Goal: Task Accomplishment & Management: Use online tool/utility

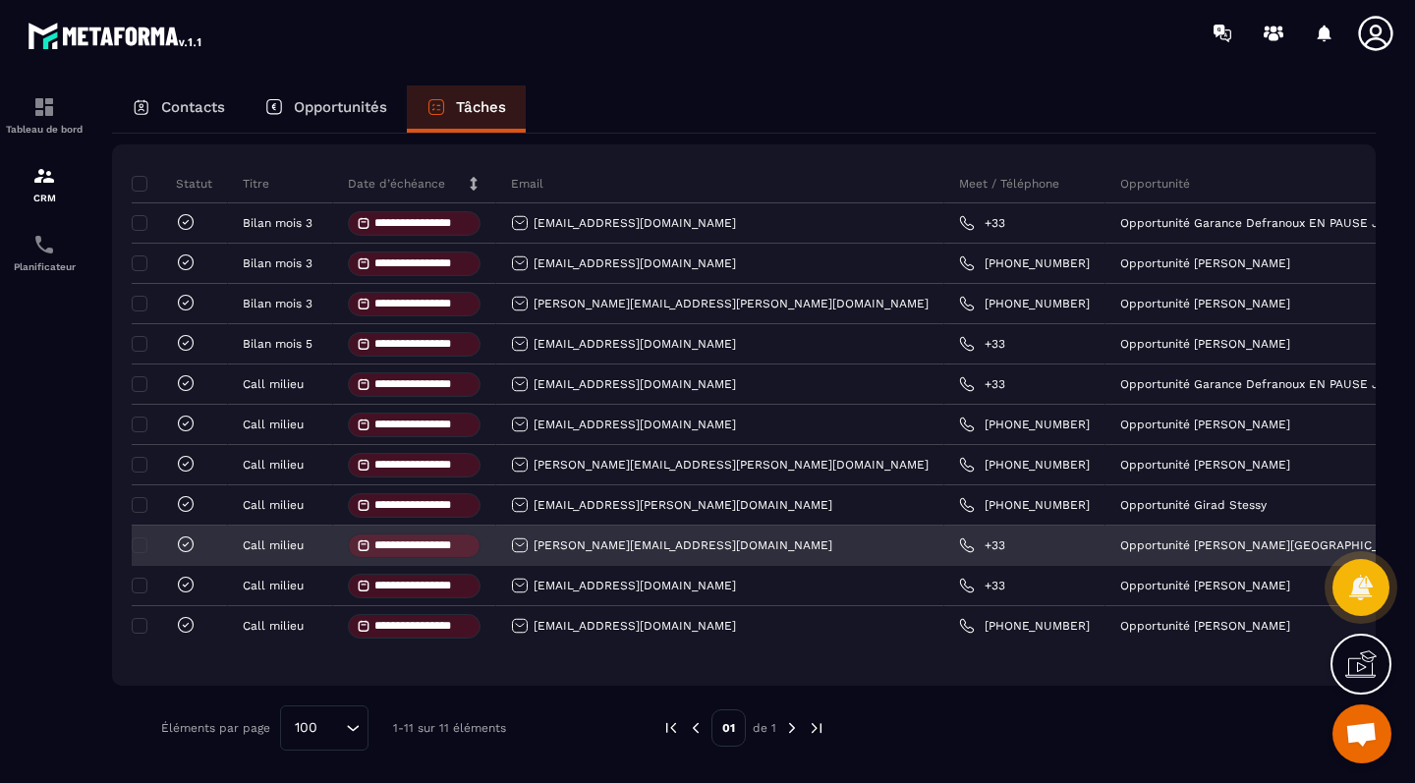
scroll to position [201, 0]
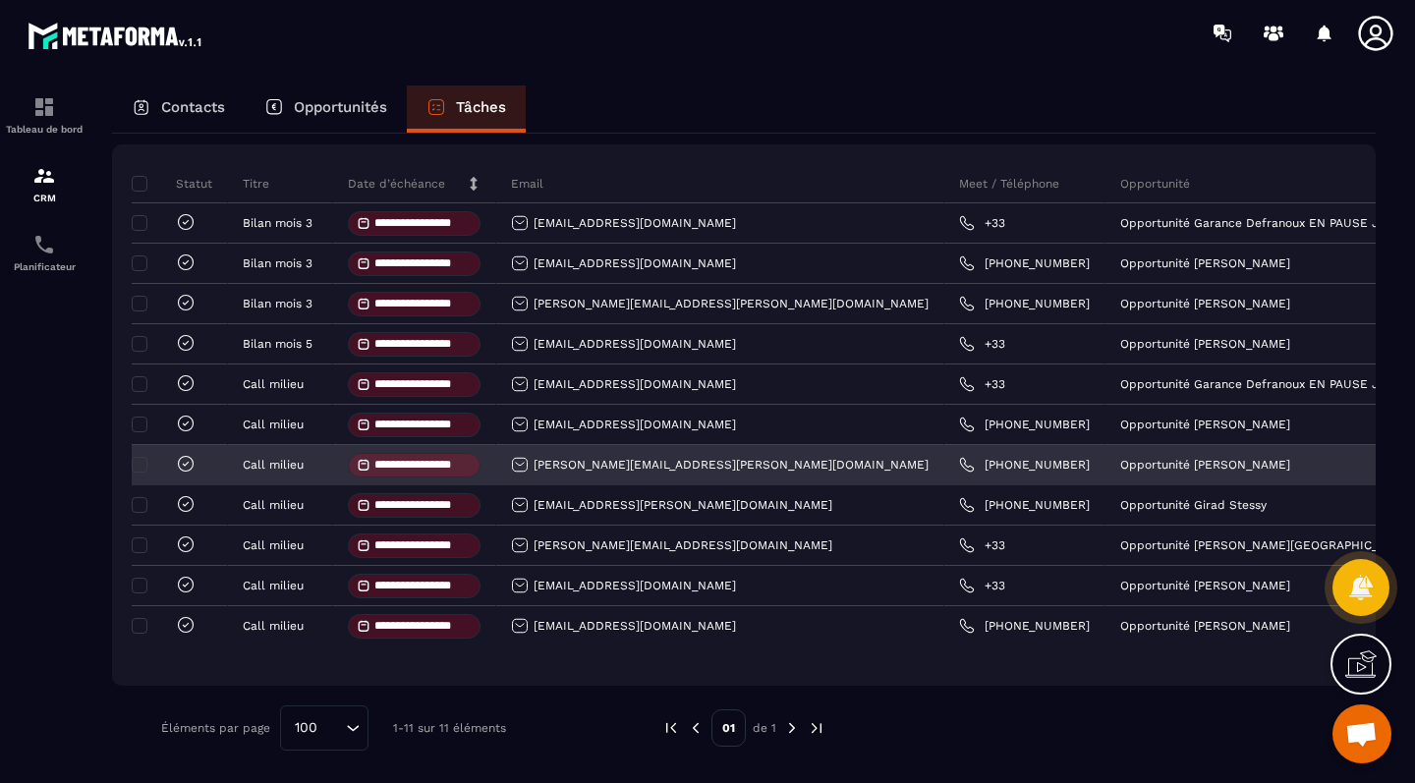
click at [184, 461] on icon at bounding box center [186, 464] width 20 height 20
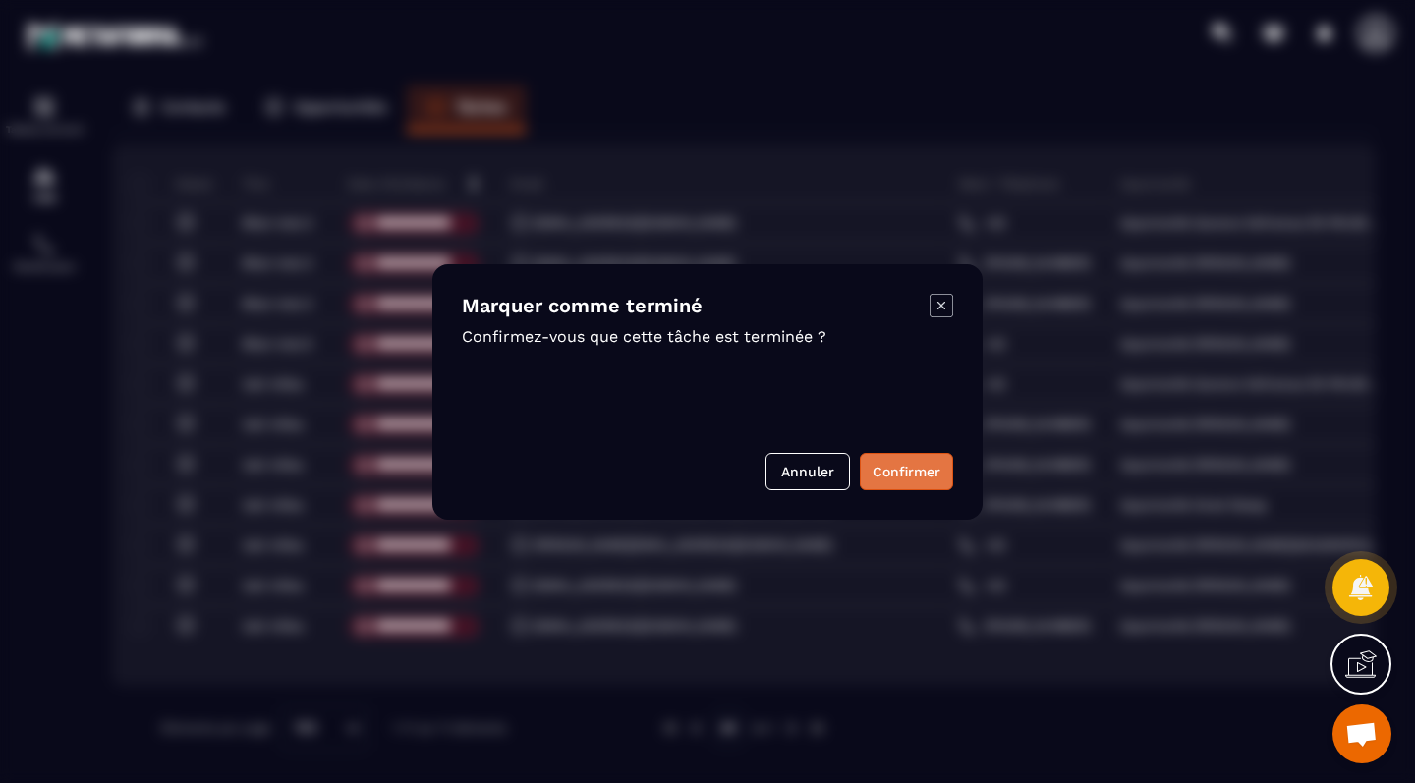
click at [893, 474] on button "Confirmer" at bounding box center [906, 471] width 93 height 37
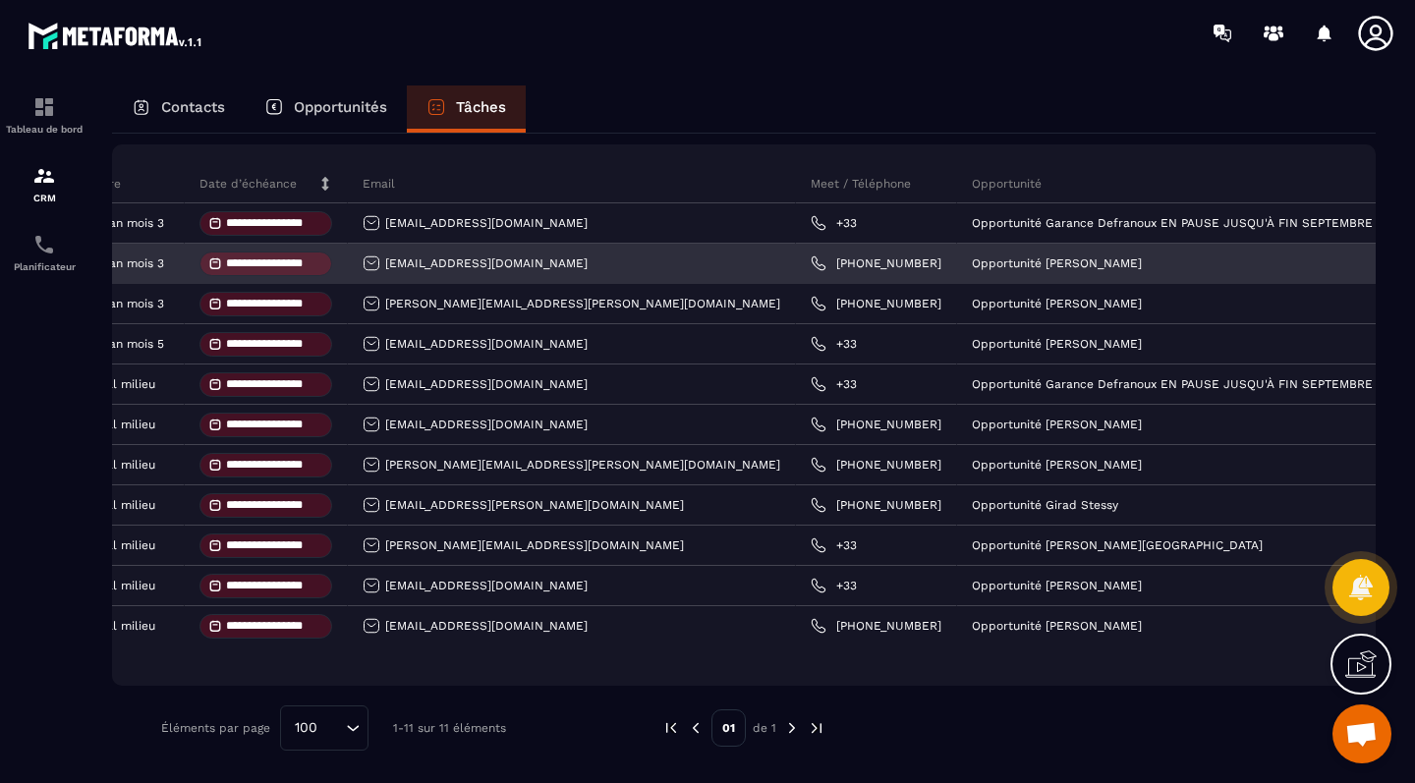
scroll to position [0, 186]
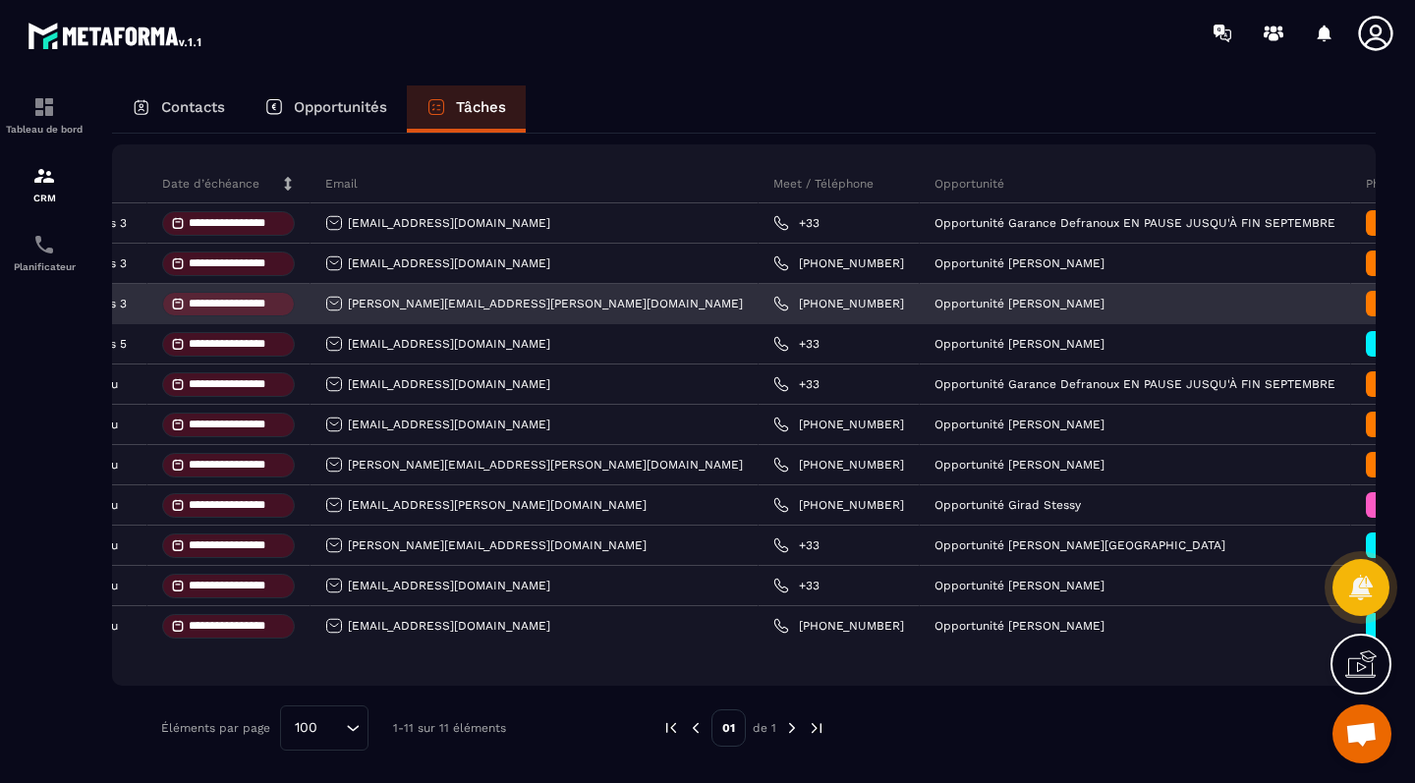
click at [1393, 298] on span "Mois 3" at bounding box center [1414, 303] width 43 height 16
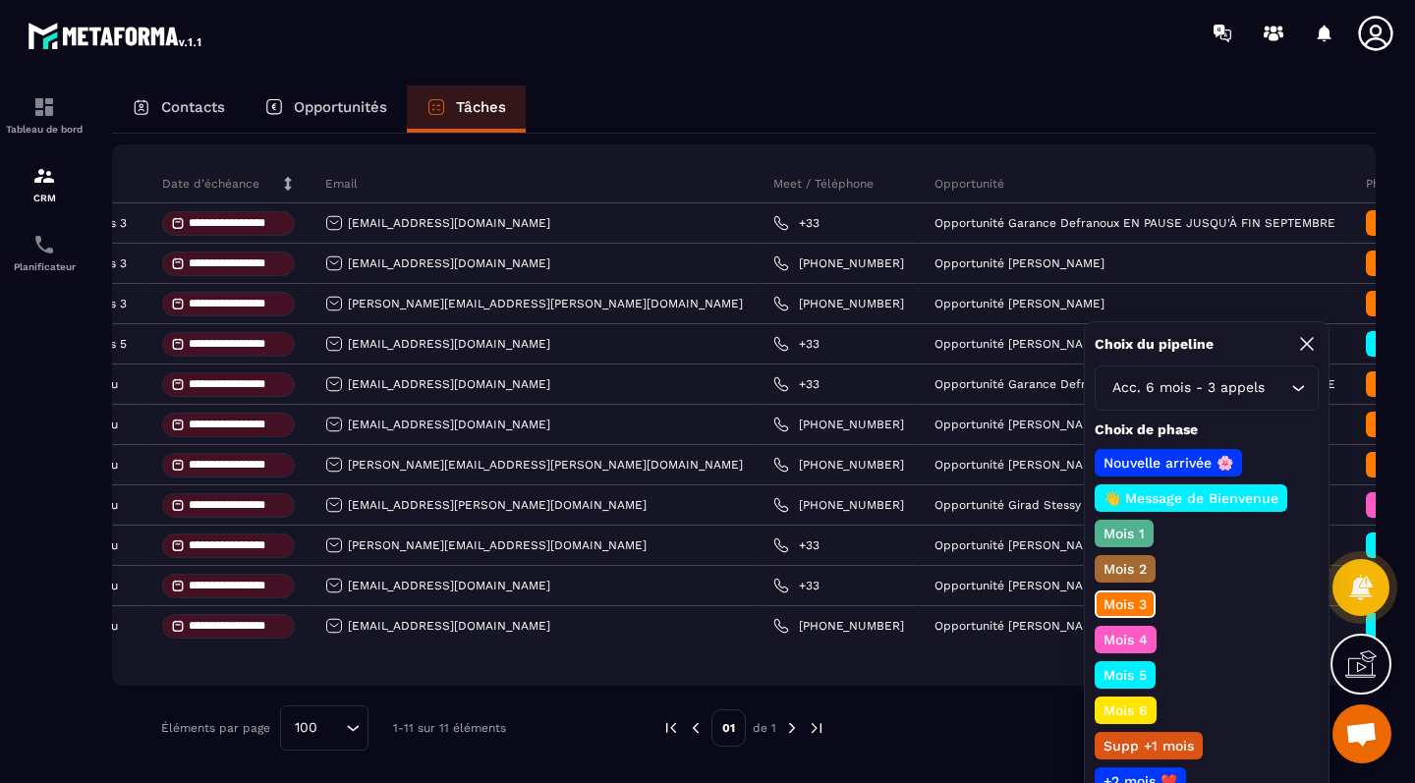
click at [1122, 637] on p "Mois 4" at bounding box center [1125, 640] width 50 height 20
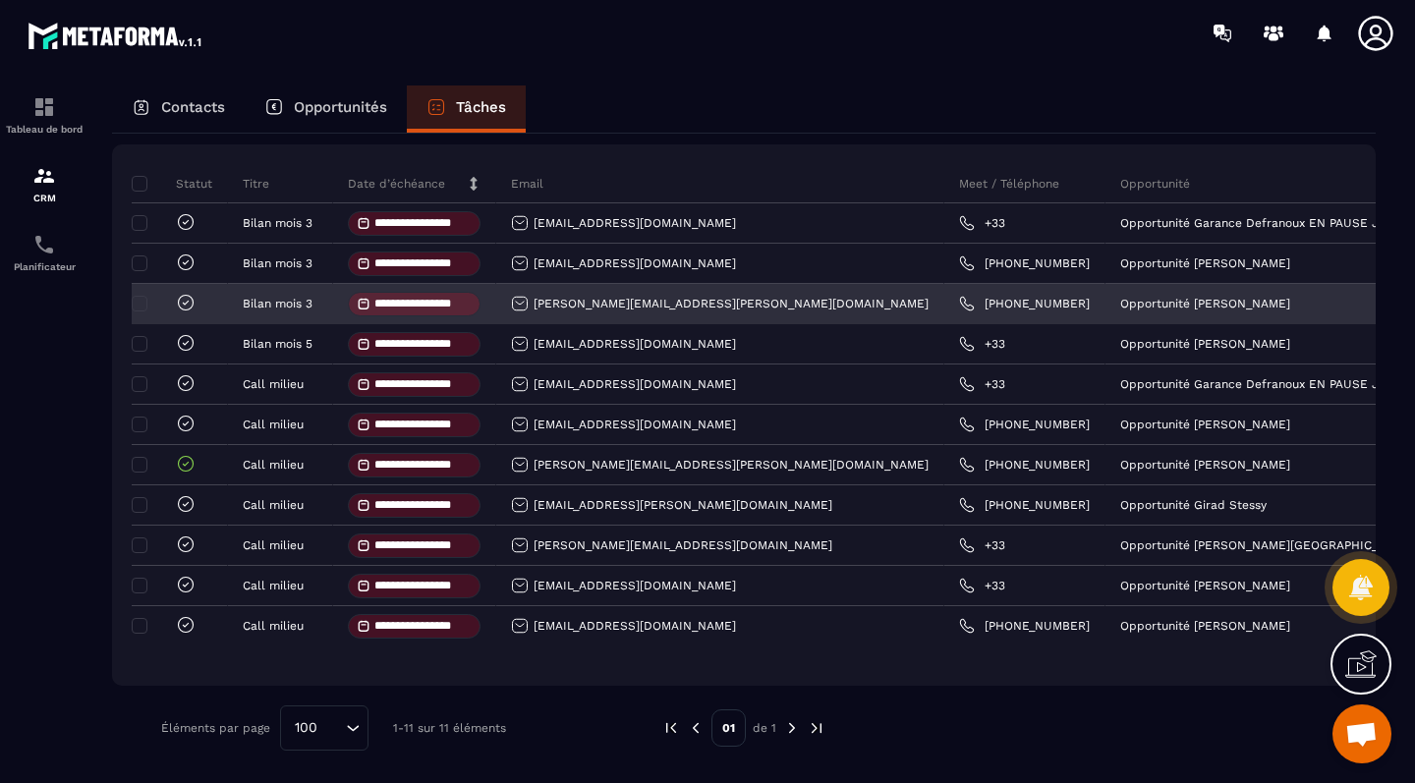
scroll to position [0, 0]
click at [184, 303] on icon at bounding box center [186, 303] width 6 height 4
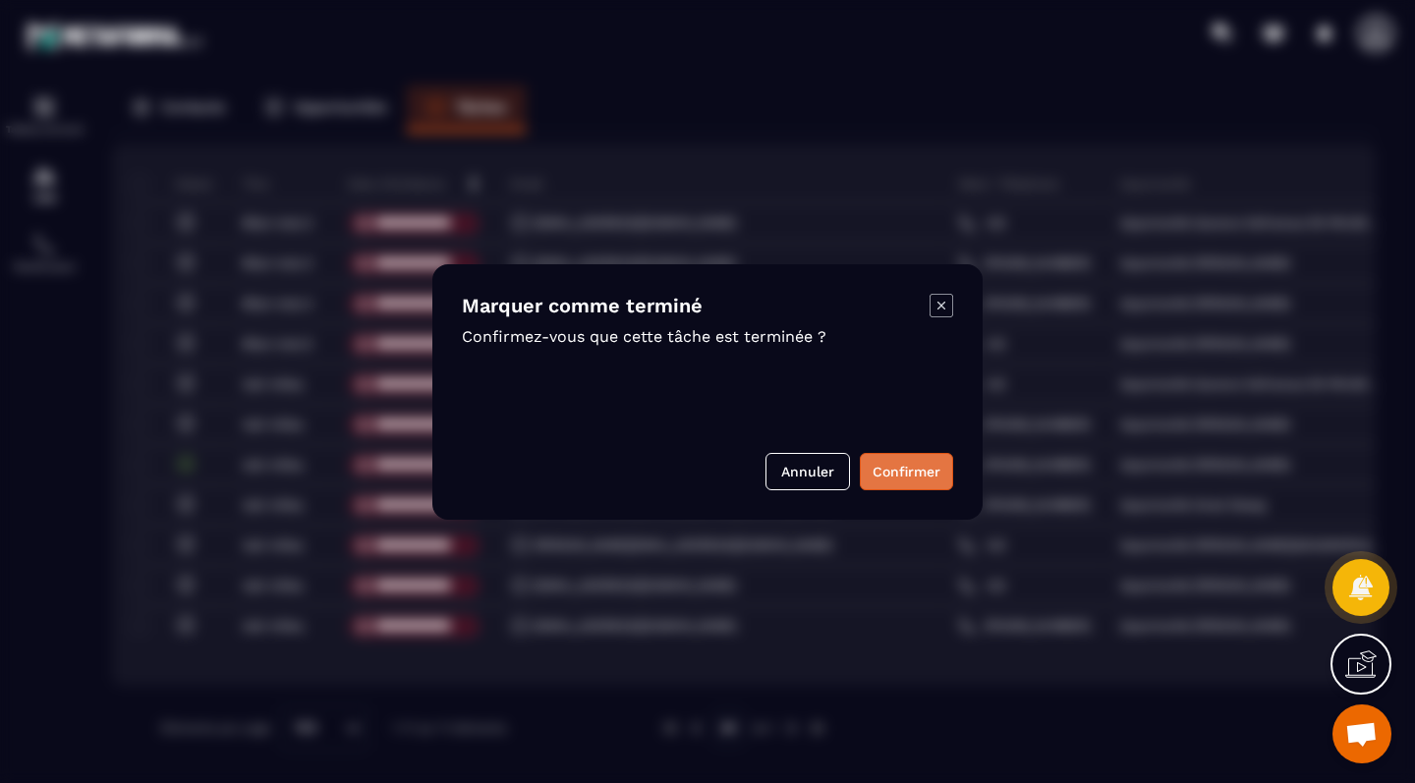
click at [890, 477] on button "Confirmer" at bounding box center [906, 471] width 93 height 37
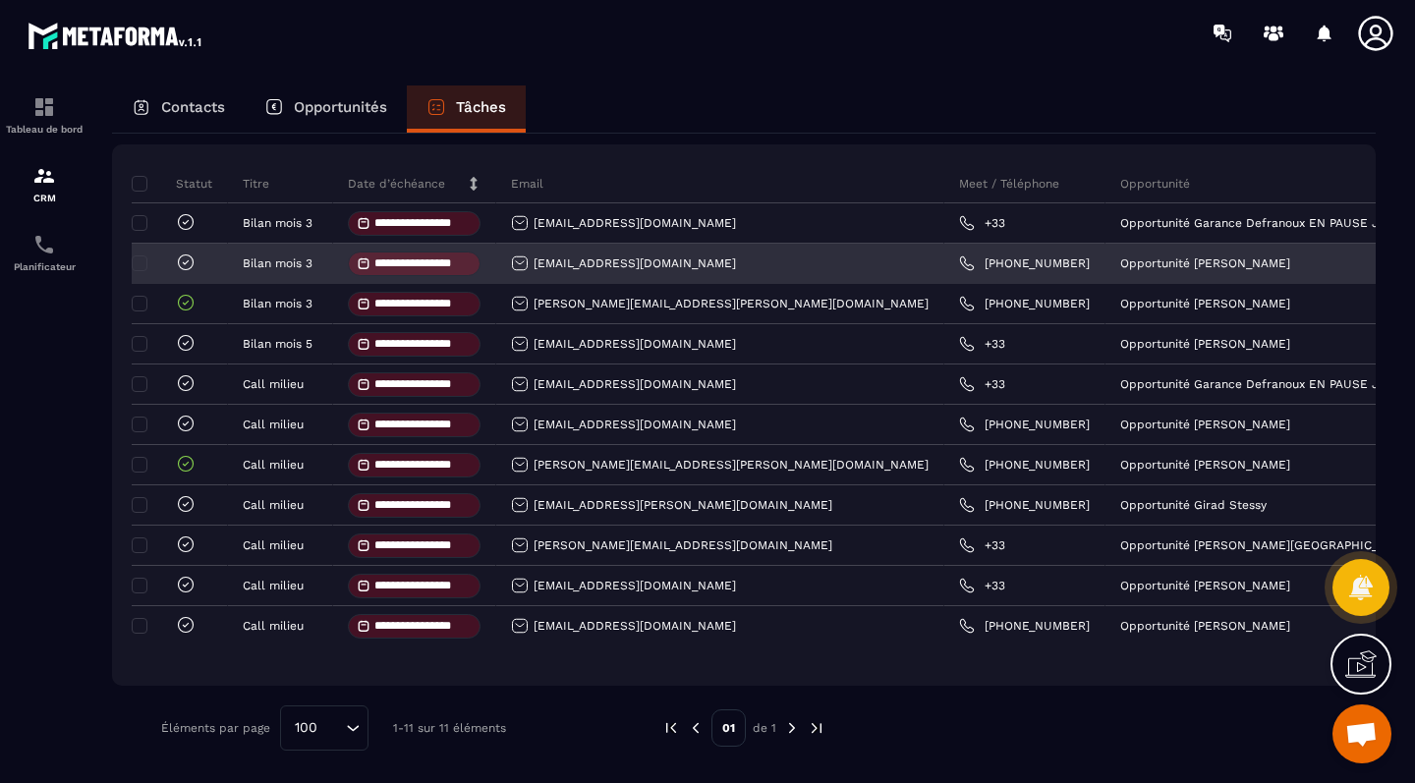
click at [185, 253] on icon at bounding box center [186, 263] width 20 height 20
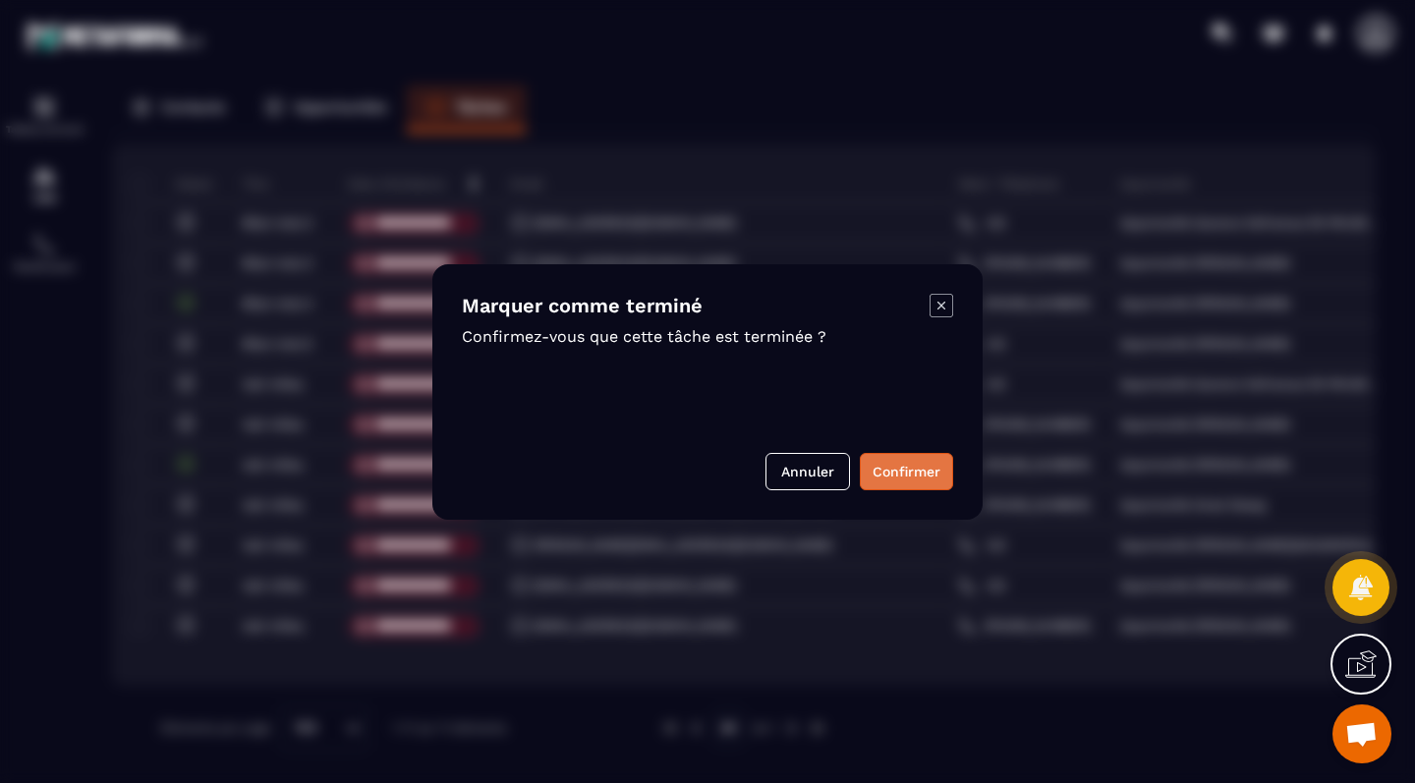
click at [901, 472] on button "Confirmer" at bounding box center [906, 471] width 93 height 37
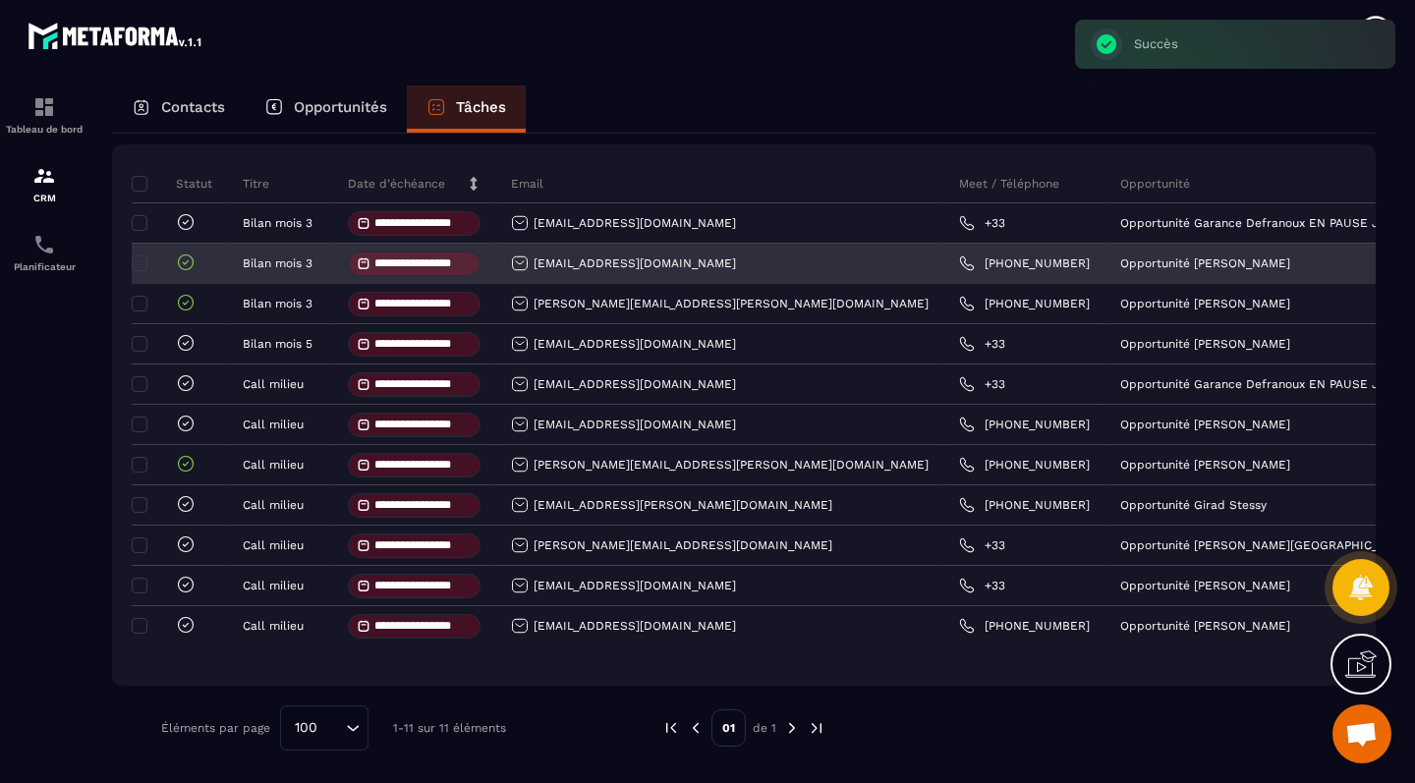
scroll to position [0, 175]
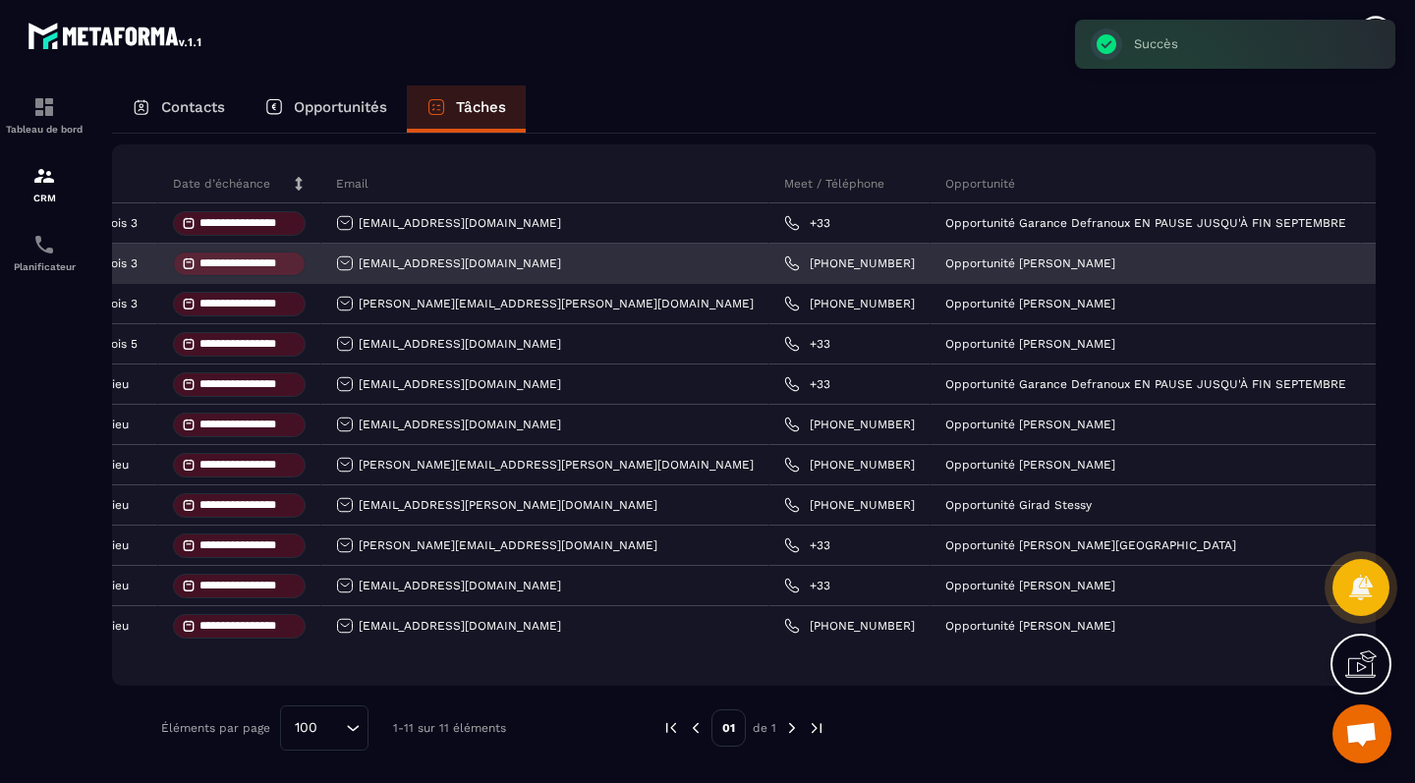
click at [1404, 261] on span "Mois 3" at bounding box center [1425, 262] width 43 height 16
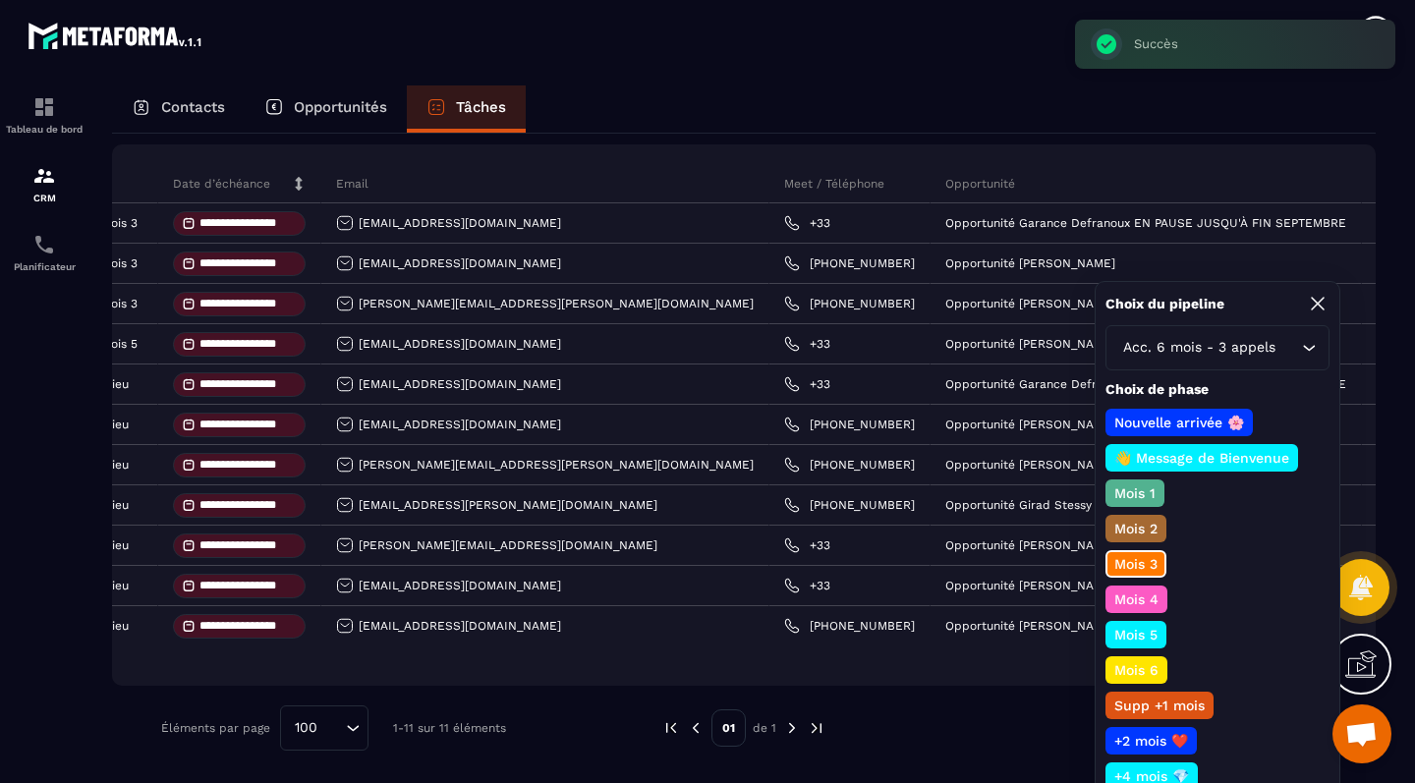
click at [1138, 597] on p "Mois 4" at bounding box center [1136, 600] width 50 height 20
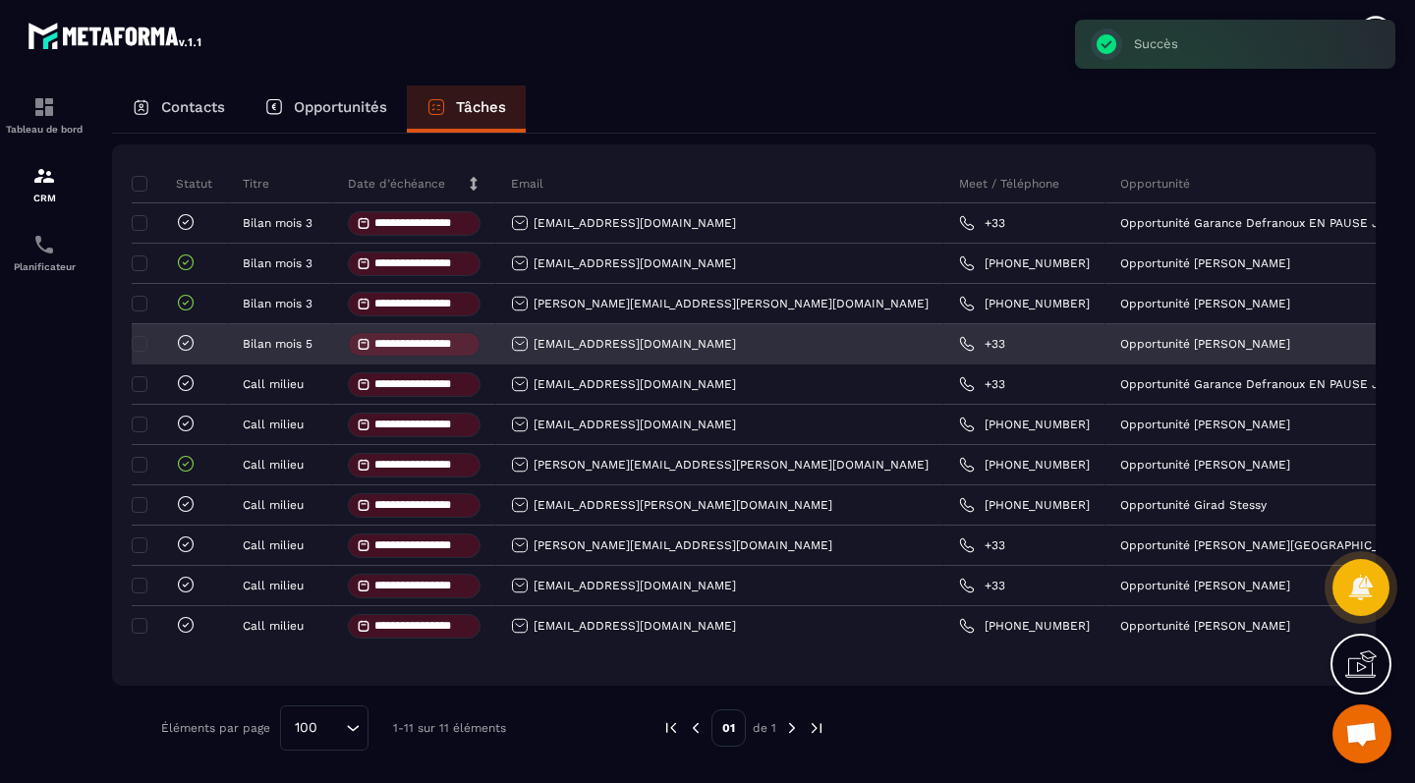
scroll to position [0, 0]
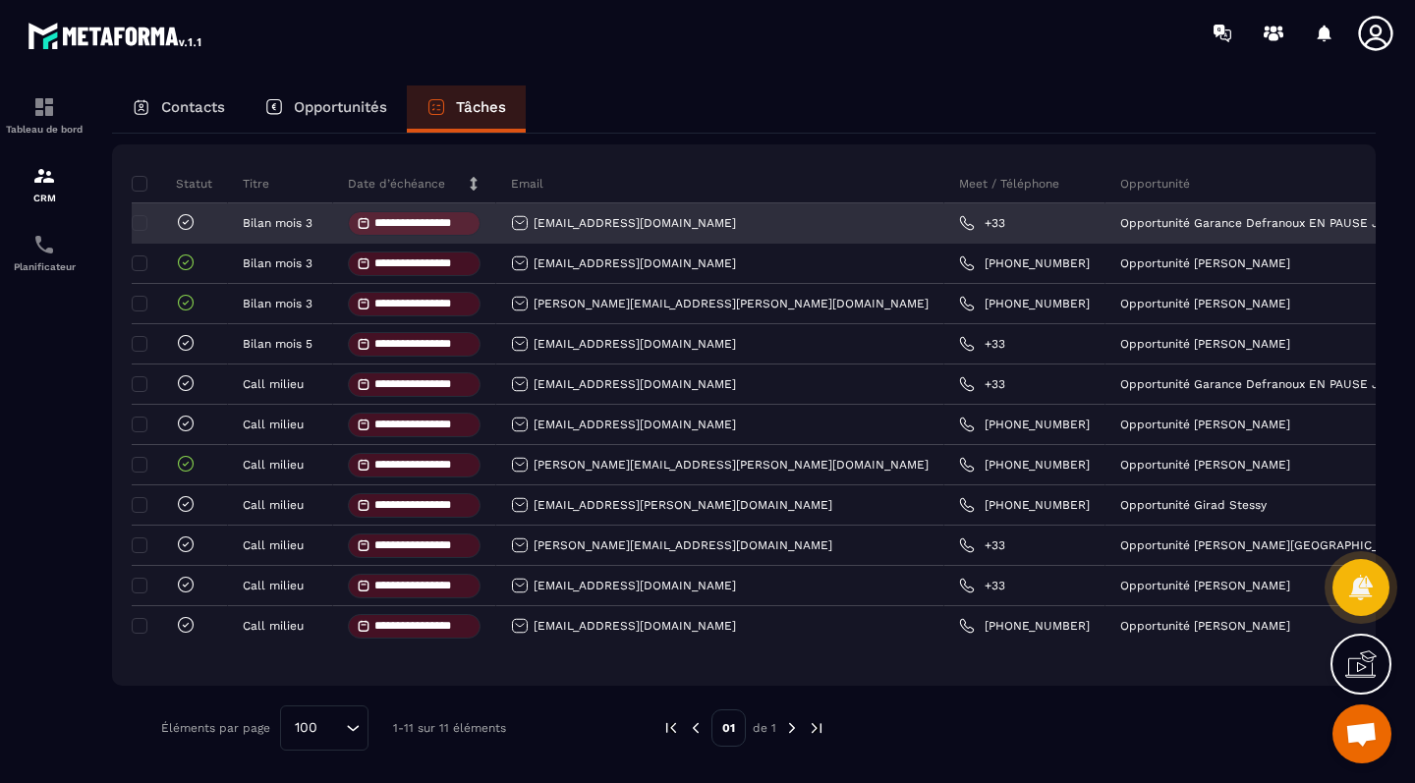
click at [187, 221] on icon at bounding box center [186, 222] width 6 height 4
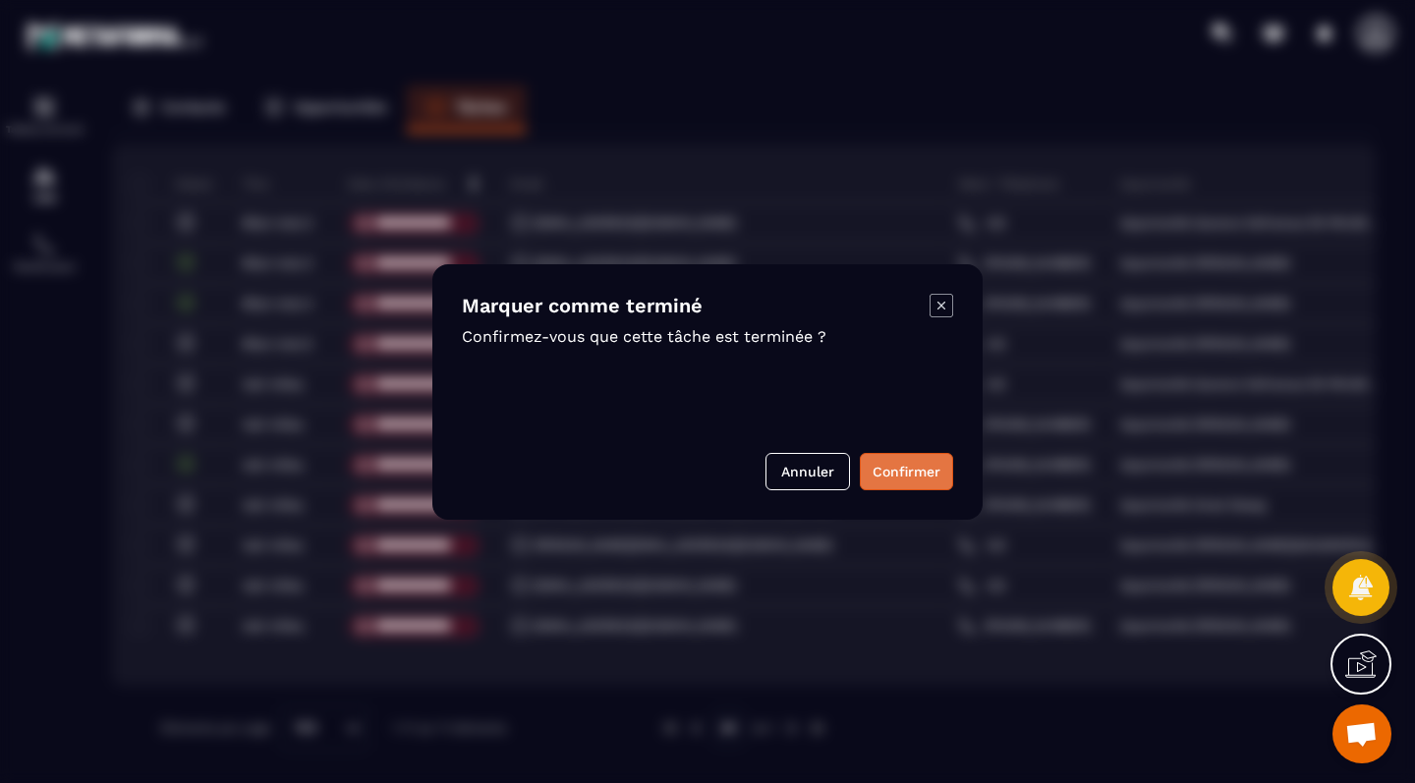
click at [907, 470] on button "Confirmer" at bounding box center [906, 471] width 93 height 37
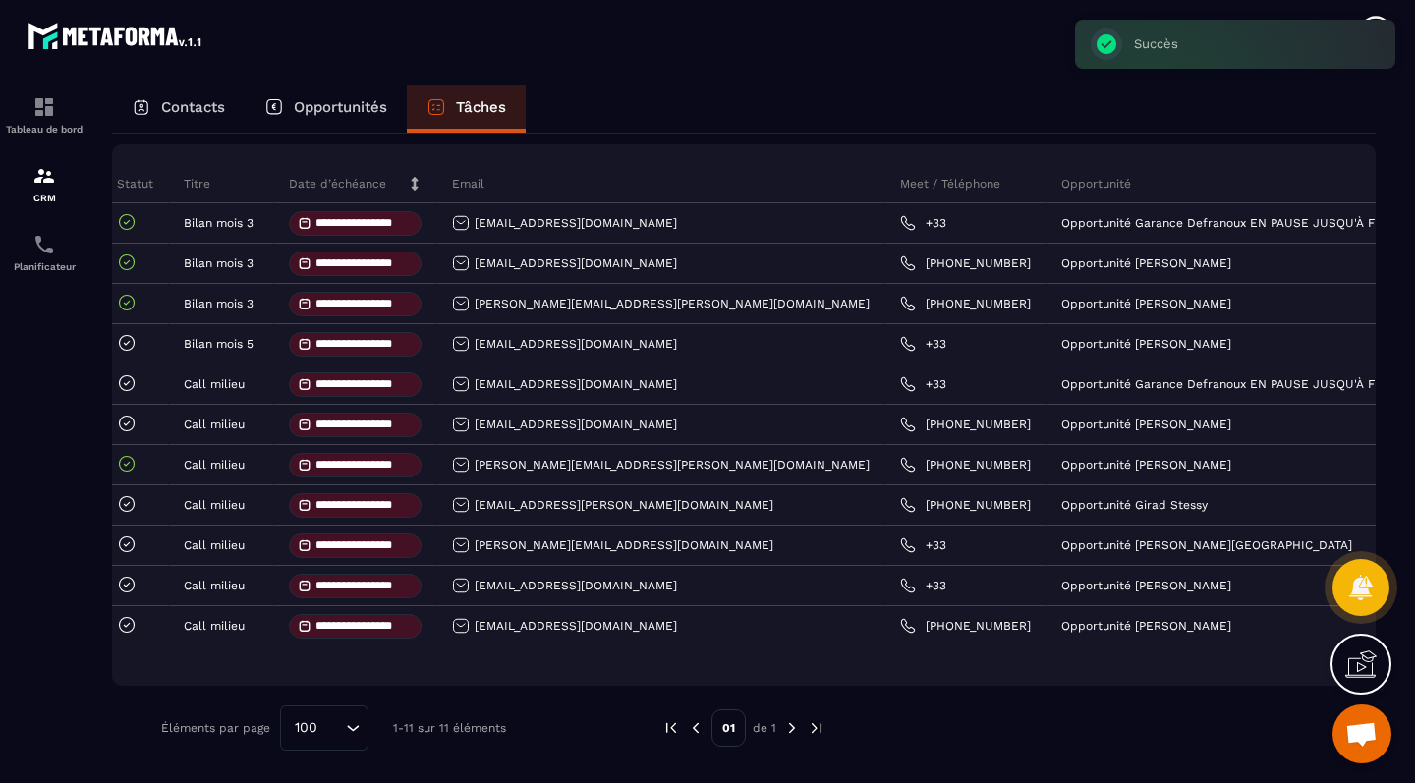
scroll to position [0, 179]
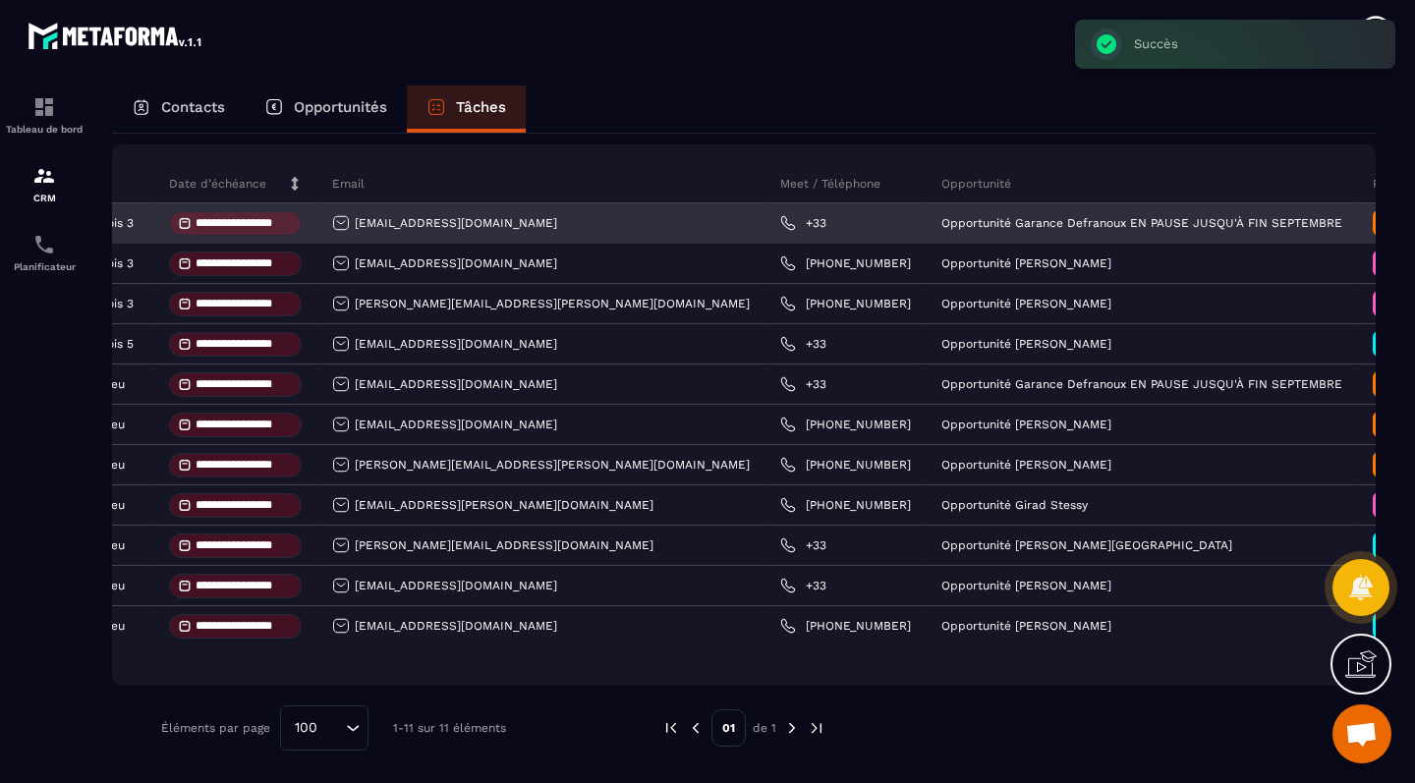
click at [1400, 226] on span "Mois 3" at bounding box center [1421, 222] width 43 height 16
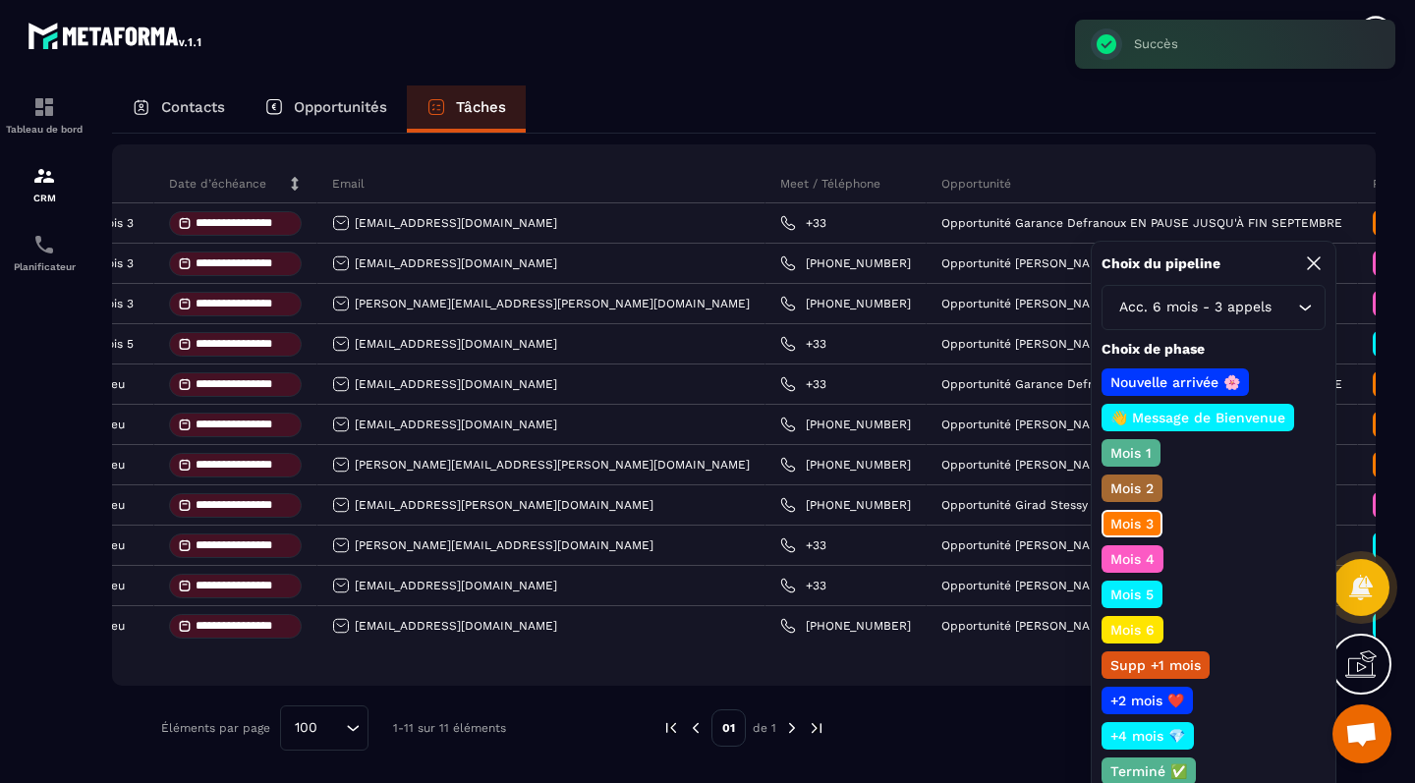
click at [1132, 558] on p "Mois 4" at bounding box center [1132, 559] width 50 height 20
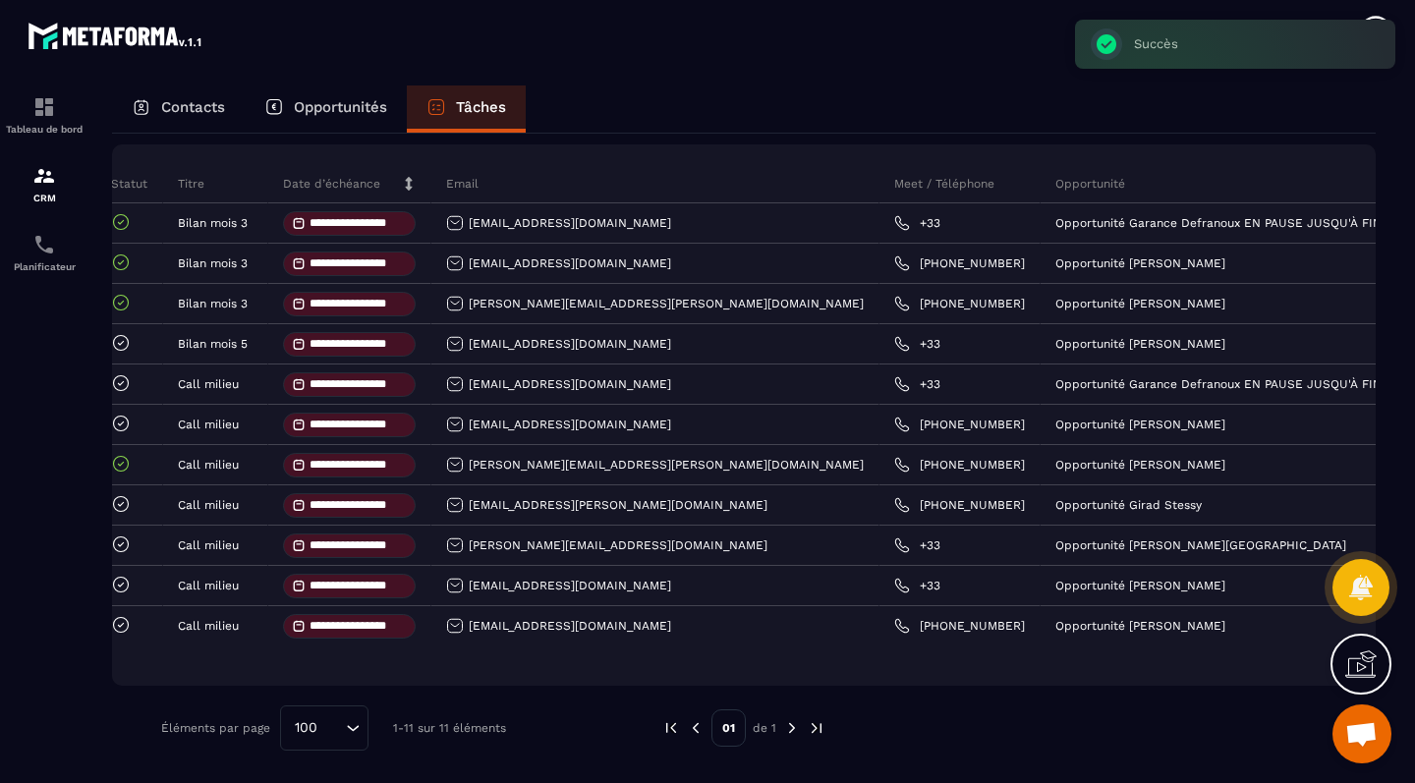
scroll to position [0, 59]
